Goal: Information Seeking & Learning: Learn about a topic

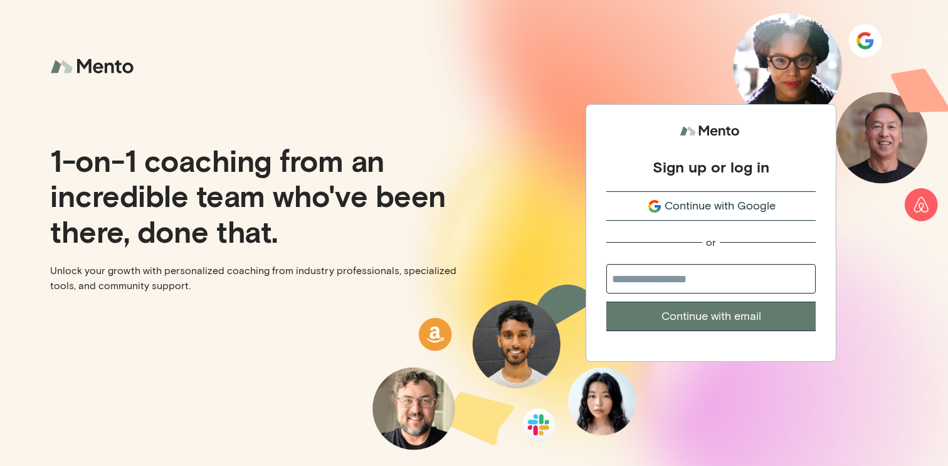
click at [687, 201] on span "Continue with Google" at bounding box center [719, 205] width 111 height 17
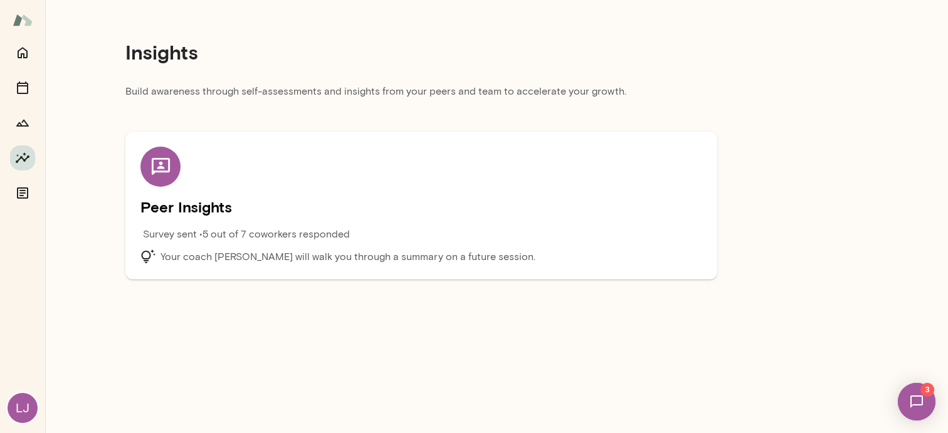
click at [380, 256] on p "Your coach [PERSON_NAME] will walk you through a summary on a future session." at bounding box center [347, 256] width 375 height 15
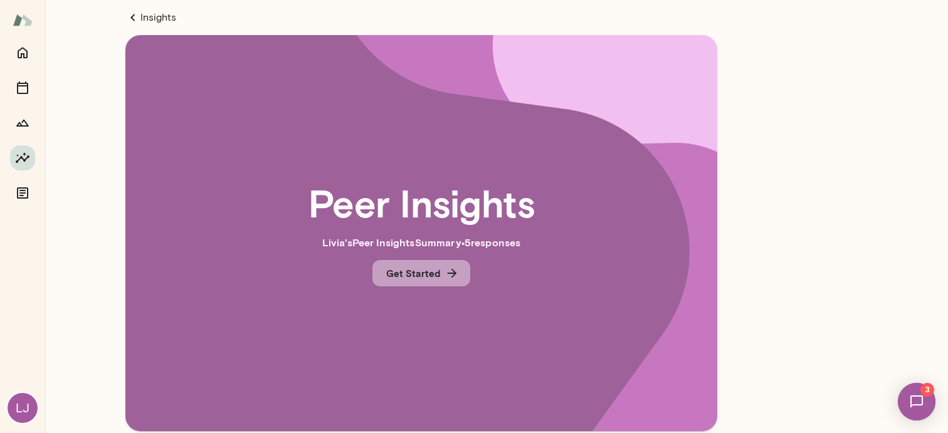
click at [417, 269] on button "Get Started" at bounding box center [421, 273] width 98 height 26
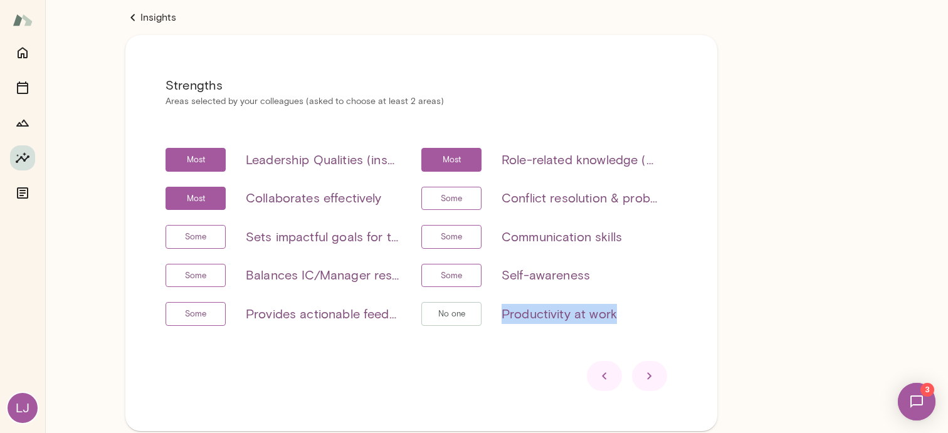
drag, startPoint x: 625, startPoint y: 310, endPoint x: 501, endPoint y: 315, distance: 124.2
click at [501, 315] on div "No one Productivity at work" at bounding box center [539, 314] width 236 height 24
click at [775, 306] on div "Insights Strengths Areas selected by your colleagues (asked to choose at least …" at bounding box center [421, 245] width 752 height 491
click at [651, 379] on icon at bounding box center [649, 375] width 15 height 15
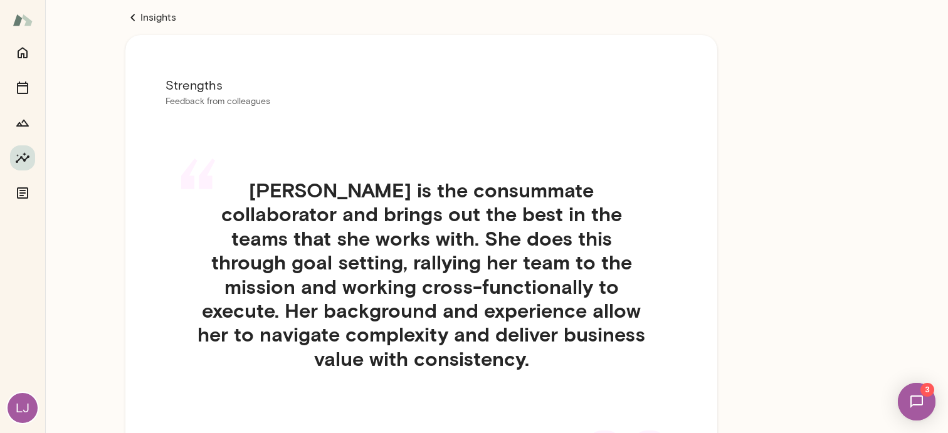
click at [146, 17] on link "Insights" at bounding box center [421, 17] width 592 height 15
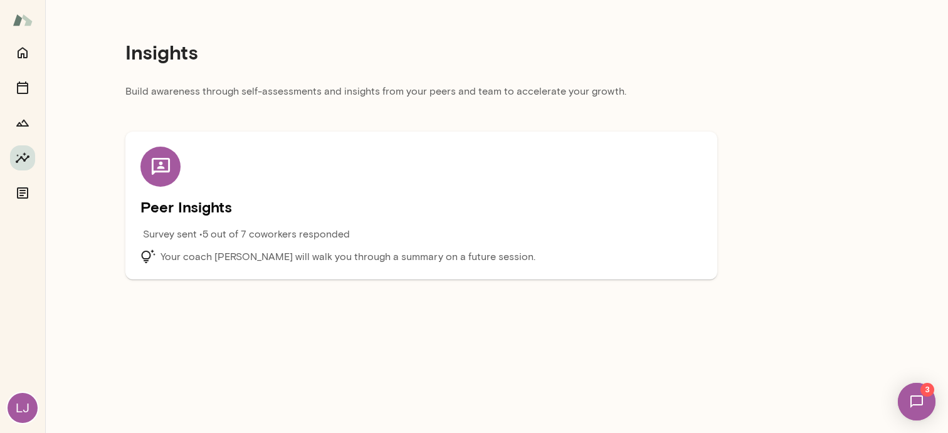
click at [218, 229] on p "Survey sent • 5 out of 7 coworkers responded" at bounding box center [246, 234] width 207 height 15
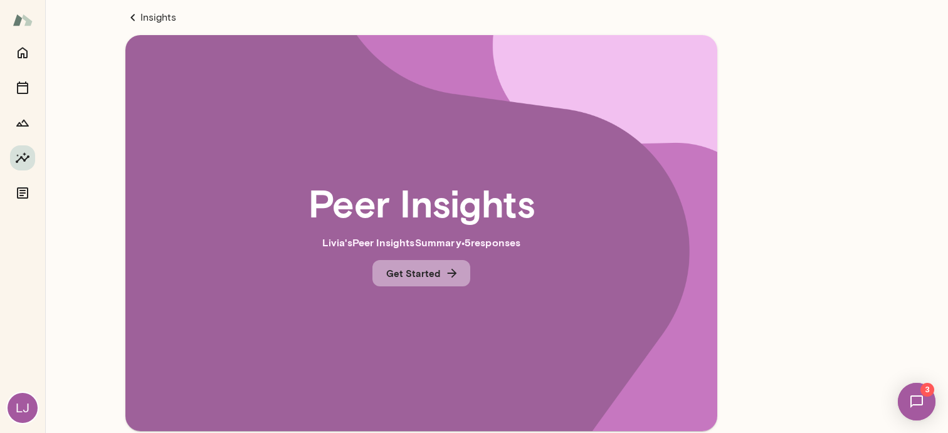
click at [424, 273] on button "Get Started" at bounding box center [421, 273] width 98 height 26
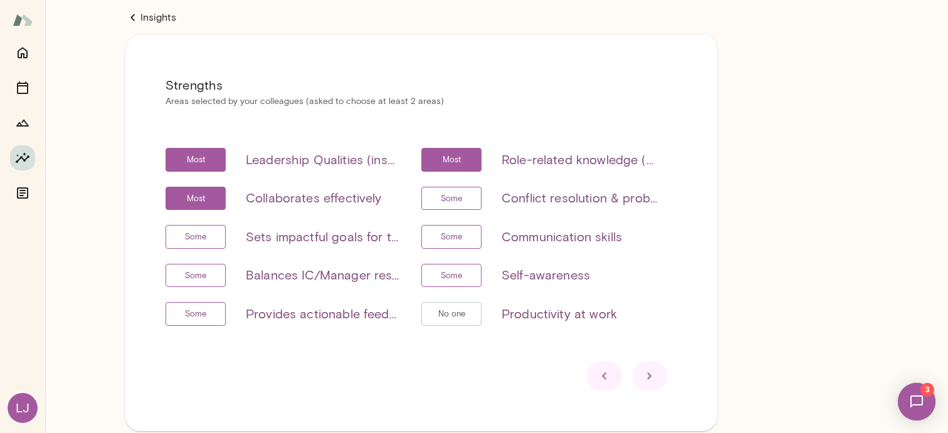
click at [650, 371] on icon at bounding box center [649, 375] width 15 height 15
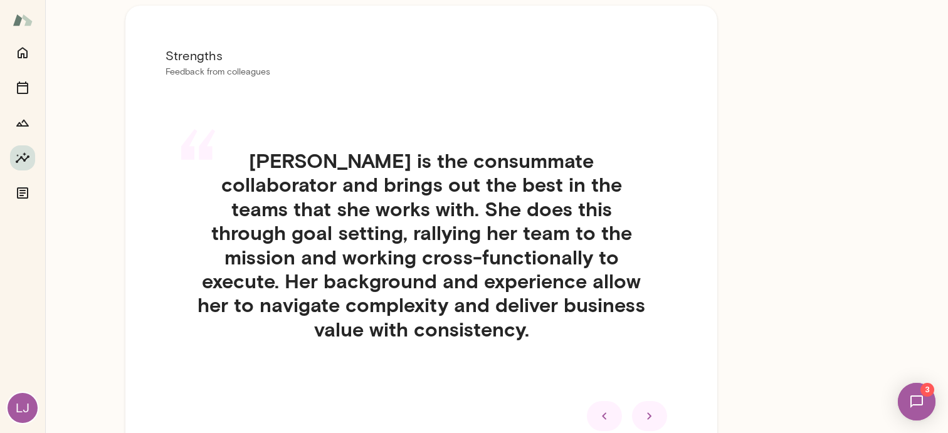
scroll to position [33, 0]
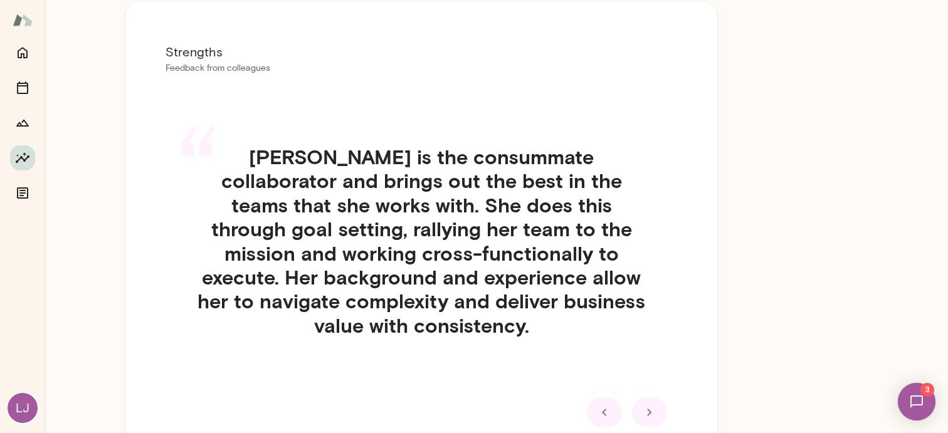
click at [654, 405] on icon at bounding box center [649, 412] width 15 height 15
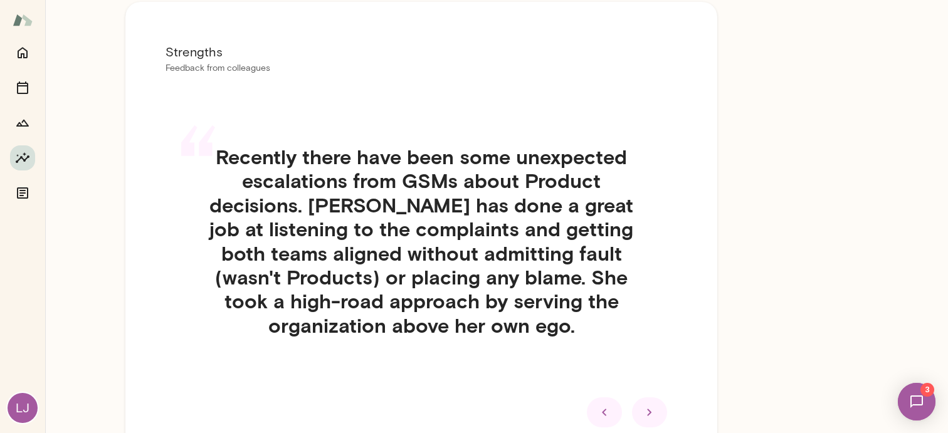
click at [650, 410] on icon at bounding box center [649, 412] width 15 height 15
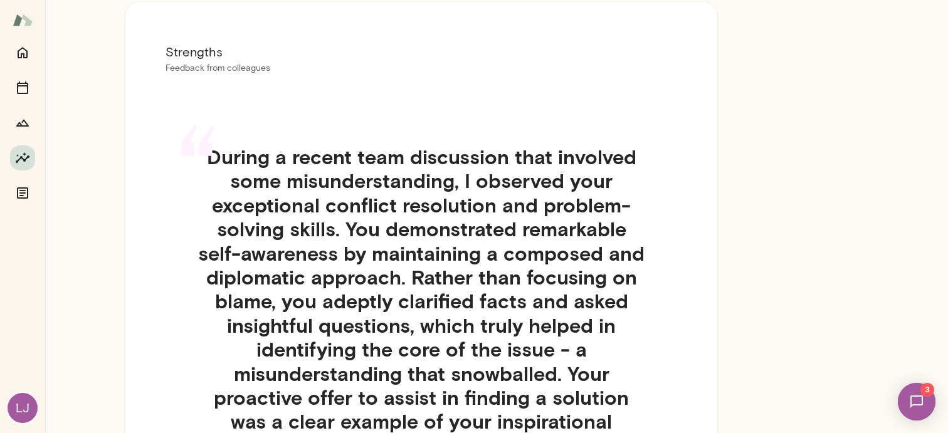
click at [650, 410] on h4 "During a recent team discussion that involved some misunderstanding, I observed…" at bounding box center [420, 361] width 511 height 433
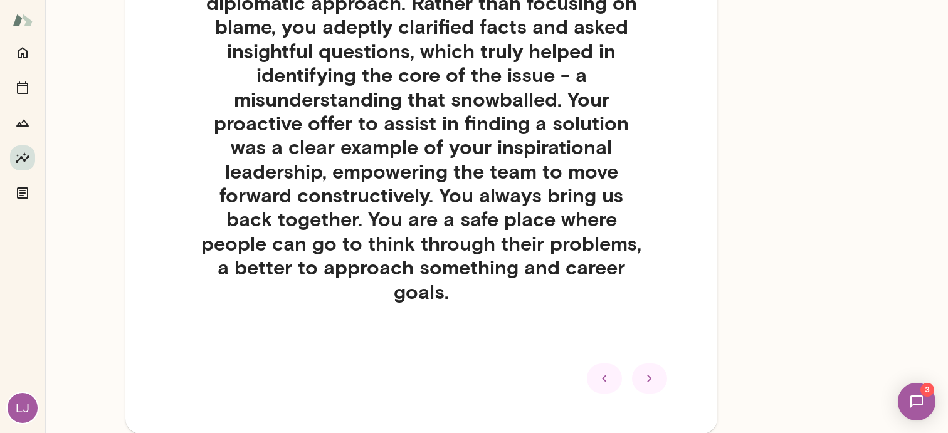
click at [654, 378] on icon at bounding box center [649, 378] width 15 height 15
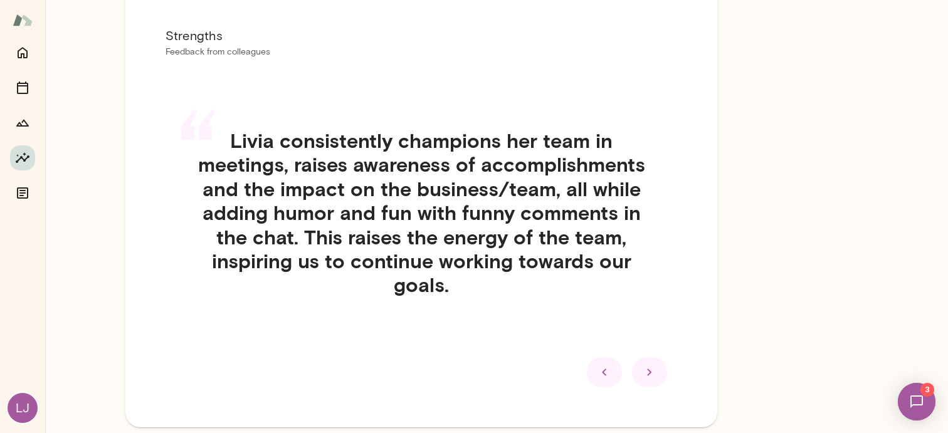
scroll to position [0, 0]
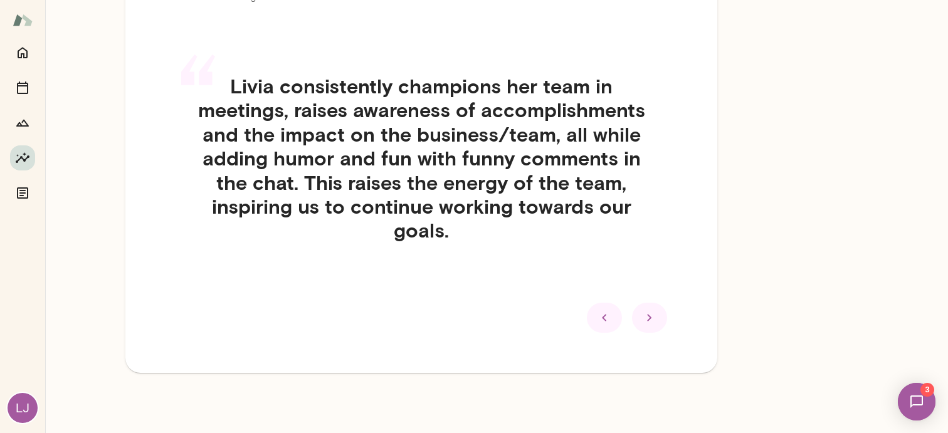
click at [655, 321] on icon at bounding box center [649, 317] width 15 height 15
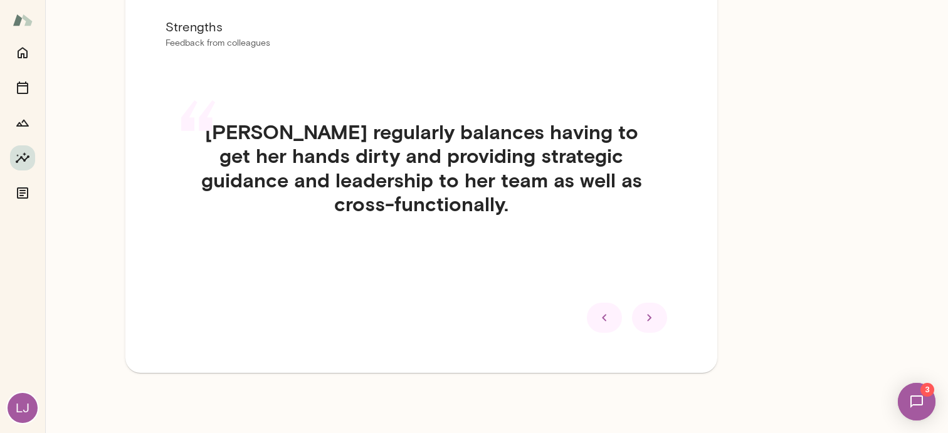
click at [655, 308] on div at bounding box center [649, 318] width 35 height 30
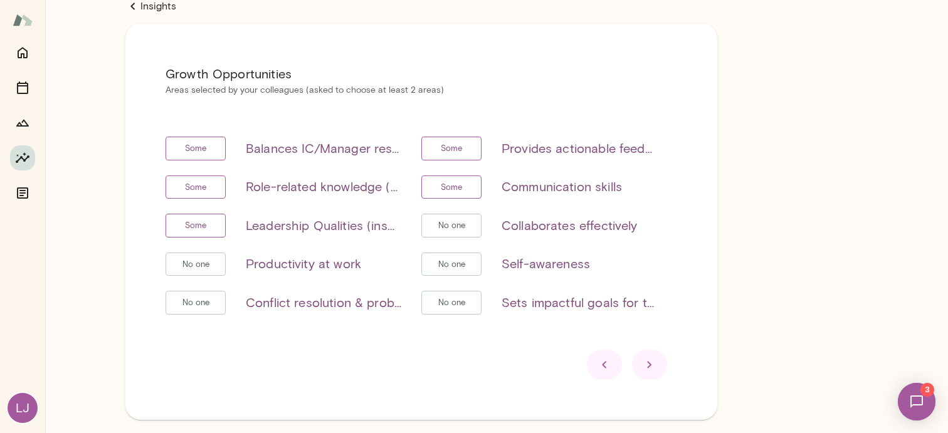
scroll to position [11, 0]
click at [651, 364] on icon at bounding box center [649, 365] width 15 height 15
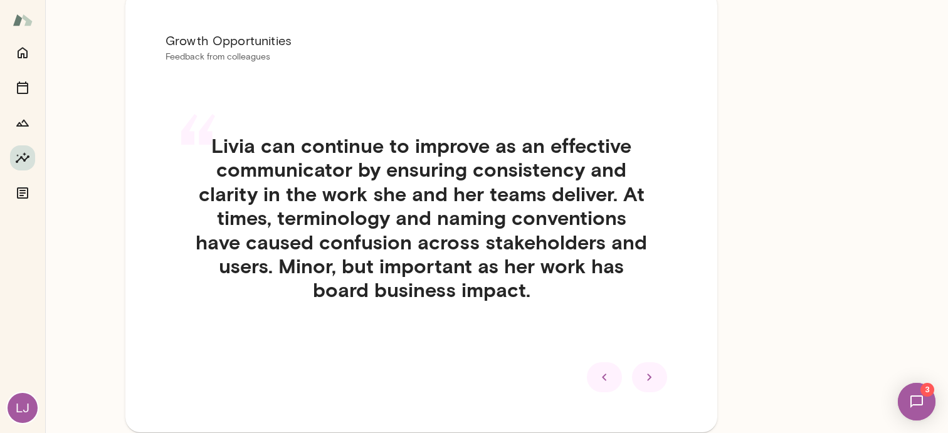
scroll to position [50, 0]
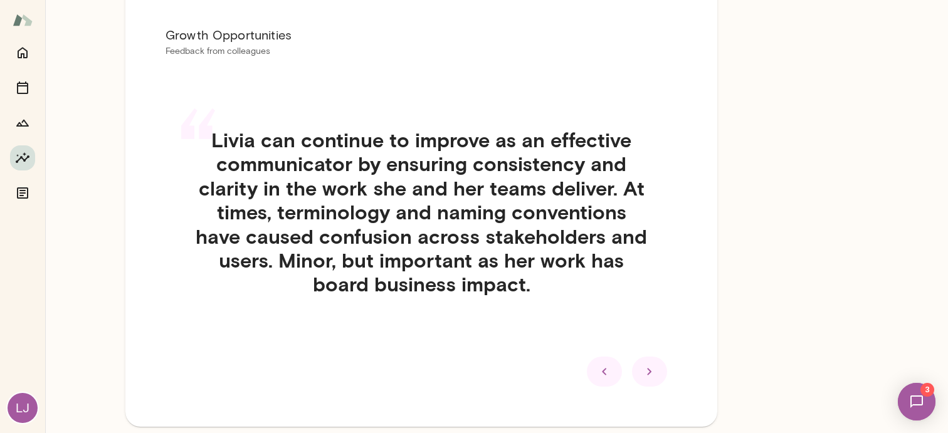
click at [655, 368] on icon at bounding box center [649, 371] width 15 height 15
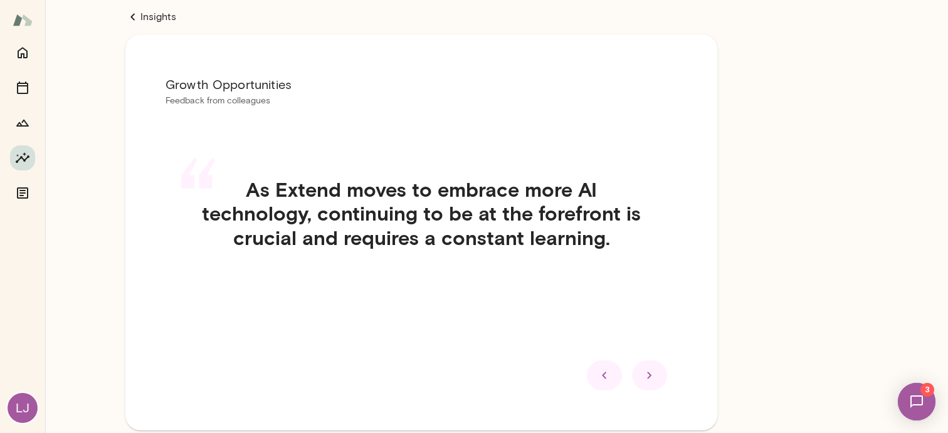
scroll to position [0, 0]
click at [467, 246] on h4 "As Extend moves to embrace more AI technology, continuing to be at the forefron…" at bounding box center [420, 214] width 511 height 72
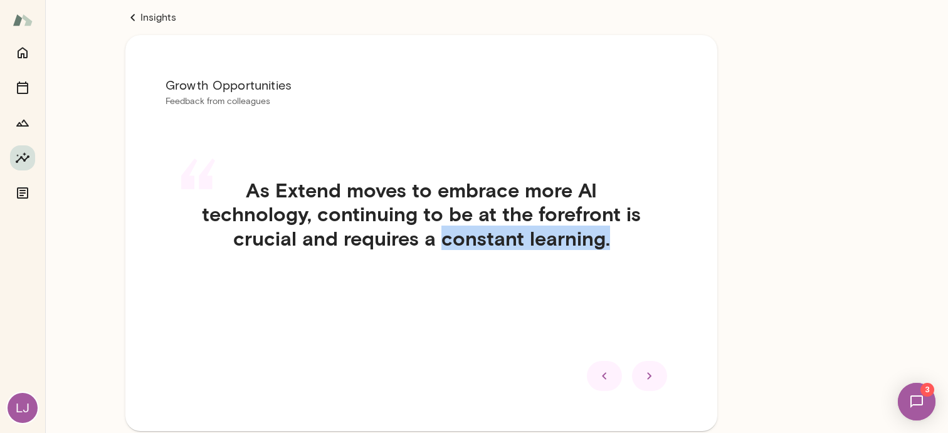
drag, startPoint x: 447, startPoint y: 241, endPoint x: 608, endPoint y: 243, distance: 161.1
click at [608, 243] on h4 "As Extend moves to embrace more AI technology, continuing to be at the forefron…" at bounding box center [420, 214] width 511 height 72
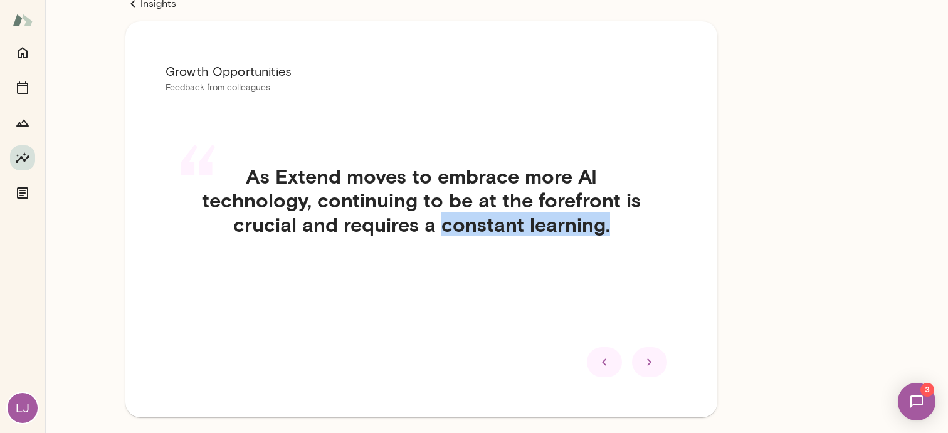
scroll to position [17, 0]
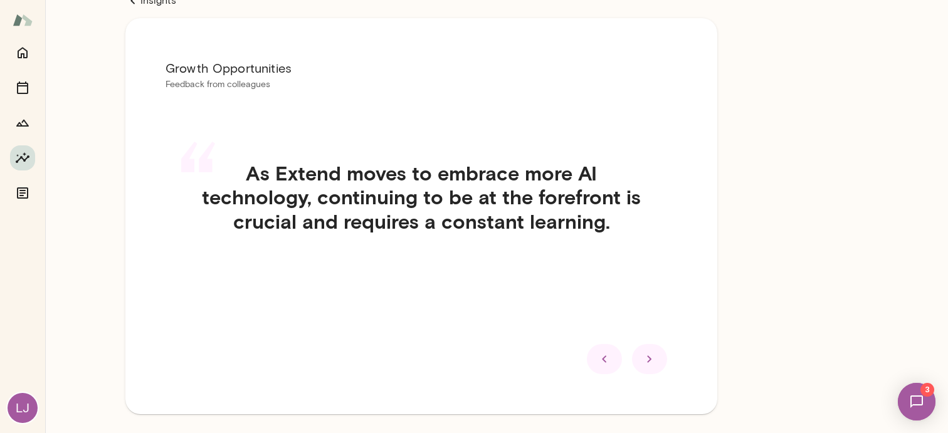
click at [793, 193] on div "Insights Growth Opportunities Feedback from colleagues “ As Extend moves to emb…" at bounding box center [421, 228] width 752 height 491
click at [654, 359] on icon at bounding box center [649, 359] width 15 height 15
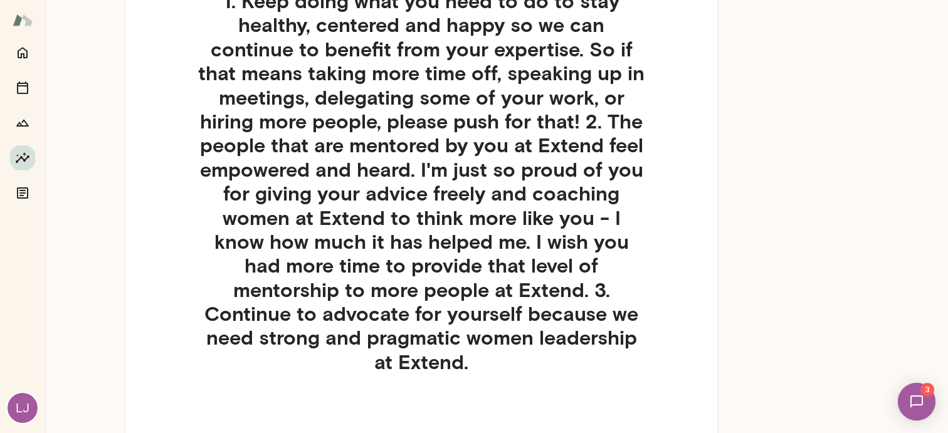
scroll to position [216, 0]
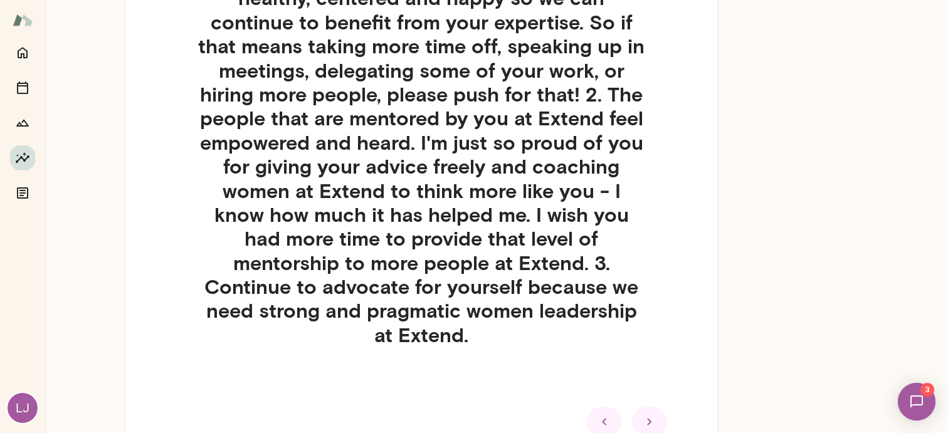
click at [652, 414] on icon at bounding box center [649, 421] width 15 height 15
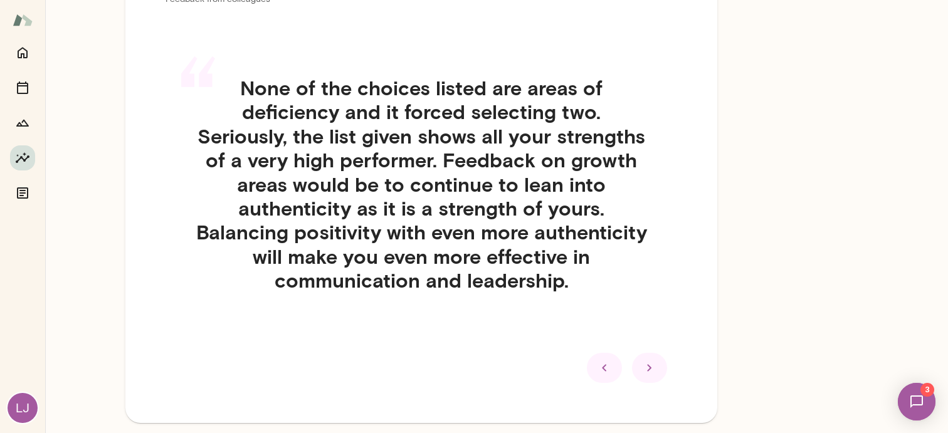
scroll to position [100, 0]
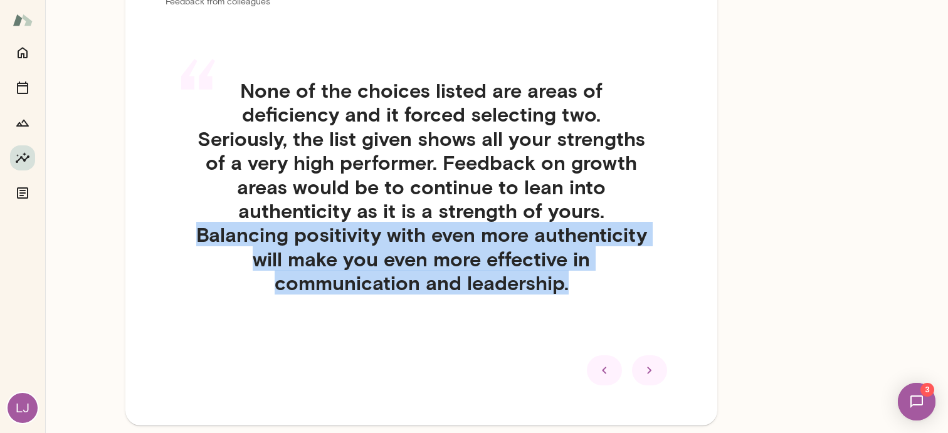
drag, startPoint x: 194, startPoint y: 234, endPoint x: 646, endPoint y: 286, distance: 454.8
click at [646, 286] on h4 "None of the choices listed are areas of deficiency and it forced selecting two.…" at bounding box center [420, 186] width 511 height 217
copy h4 "Balancing positivity with even more authenticity will make you even more effect…"
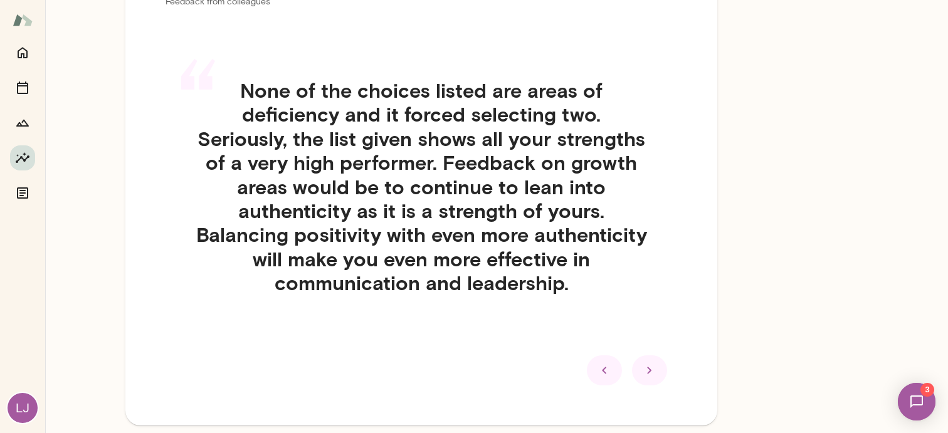
click at [660, 170] on h4 "None of the choices listed are areas of deficiency and it forced selecting two.…" at bounding box center [420, 186] width 511 height 217
click at [653, 370] on icon at bounding box center [649, 370] width 15 height 15
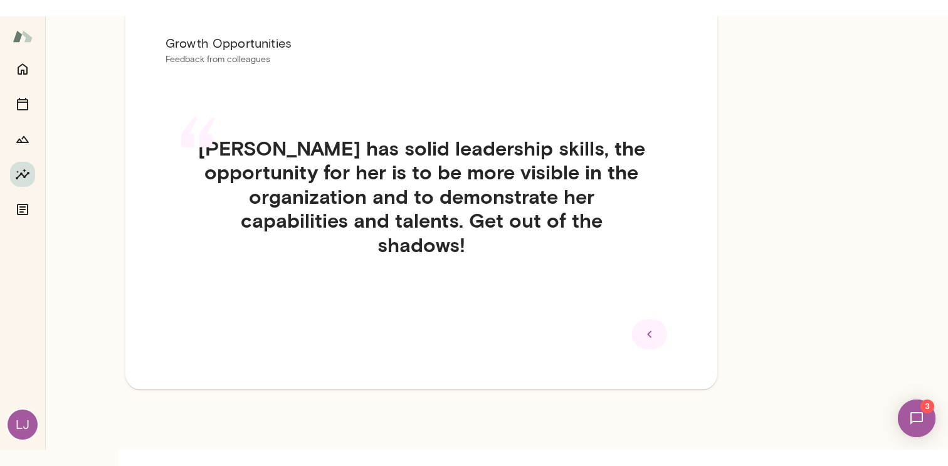
scroll to position [58, 0]
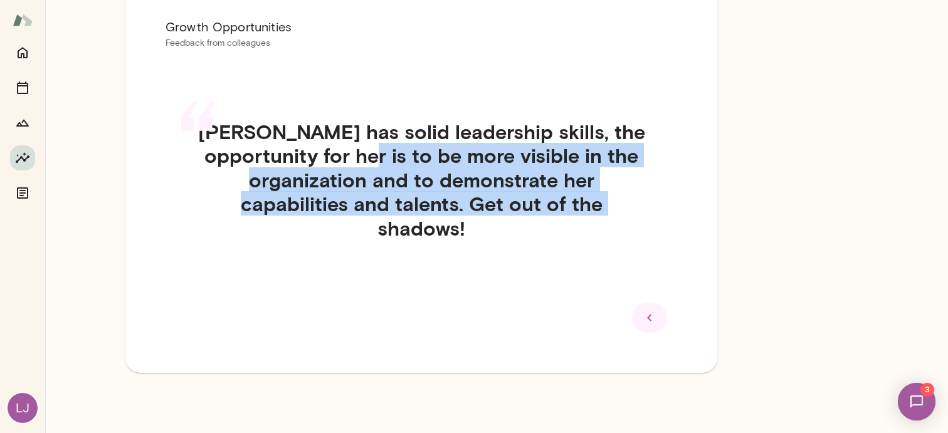
drag, startPoint x: 316, startPoint y: 159, endPoint x: 642, endPoint y: 192, distance: 328.2
click at [642, 192] on h4 "[PERSON_NAME] has solid leadership skills, the opportunity for her is to be mor…" at bounding box center [420, 180] width 511 height 120
click at [229, 224] on div "“ [PERSON_NAME] has solid leadership skills, the opportunity for her is to be m…" at bounding box center [420, 195] width 511 height 211
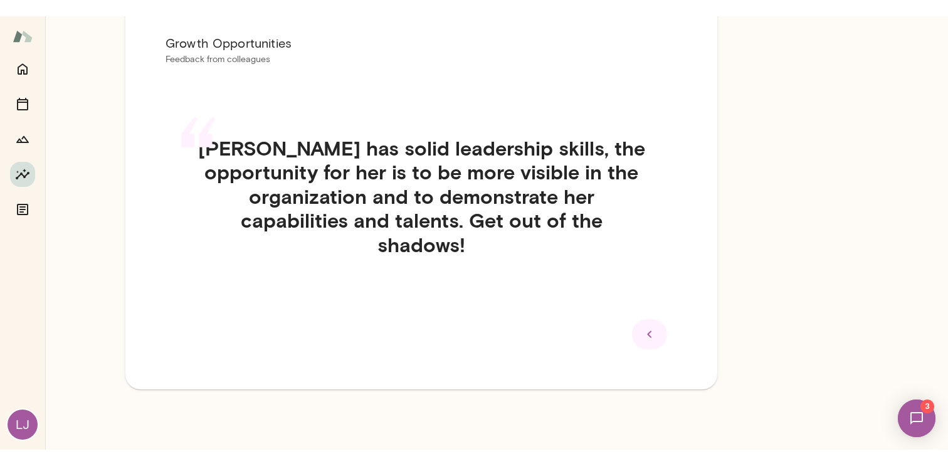
scroll to position [26, 0]
